Goal: Transaction & Acquisition: Obtain resource

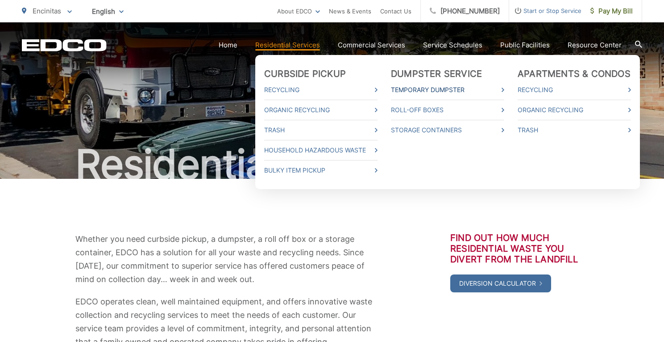
click at [411, 87] on link "Temporary Dumpster" at bounding box center [447, 89] width 113 height 11
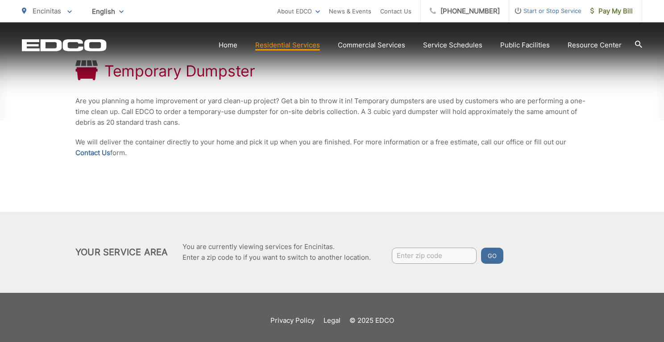
scroll to position [178, 0]
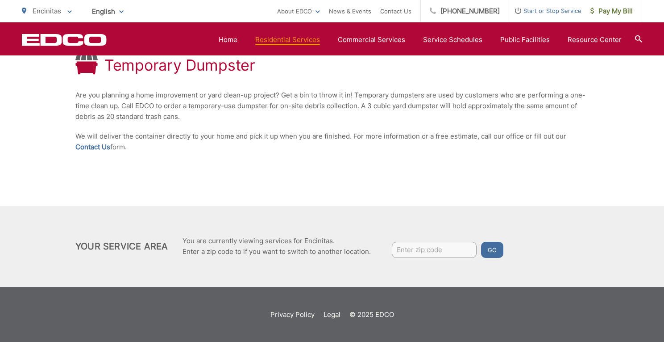
click at [419, 247] on input "Enter zip code" at bounding box center [434, 250] width 85 height 16
type input "92024"
click at [492, 249] on button "Go" at bounding box center [492, 250] width 22 height 16
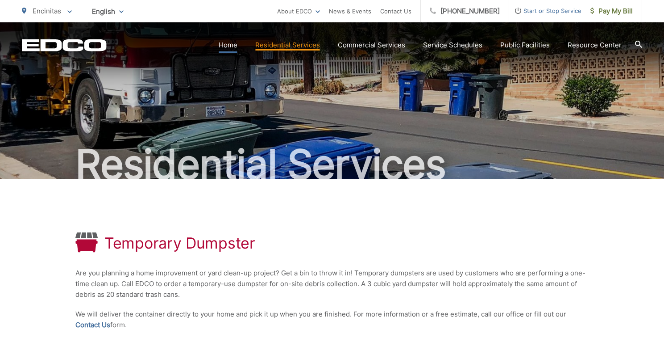
click at [233, 45] on link "Home" at bounding box center [228, 45] width 19 height 11
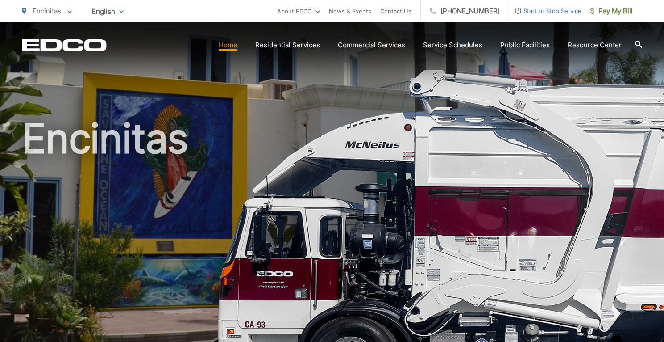
click at [194, 101] on div "Encinitas" at bounding box center [332, 206] width 621 height 368
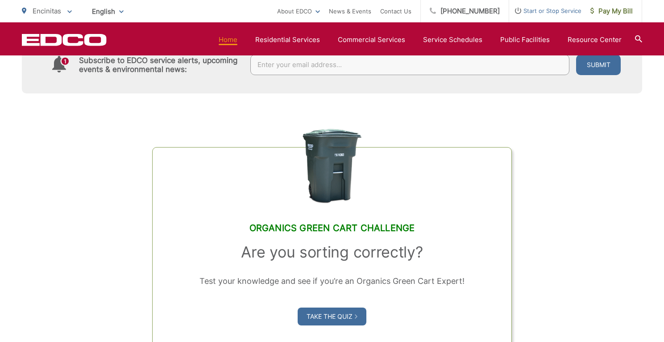
scroll to position [600, 0]
